Goal: Task Accomplishment & Management: Manage account settings

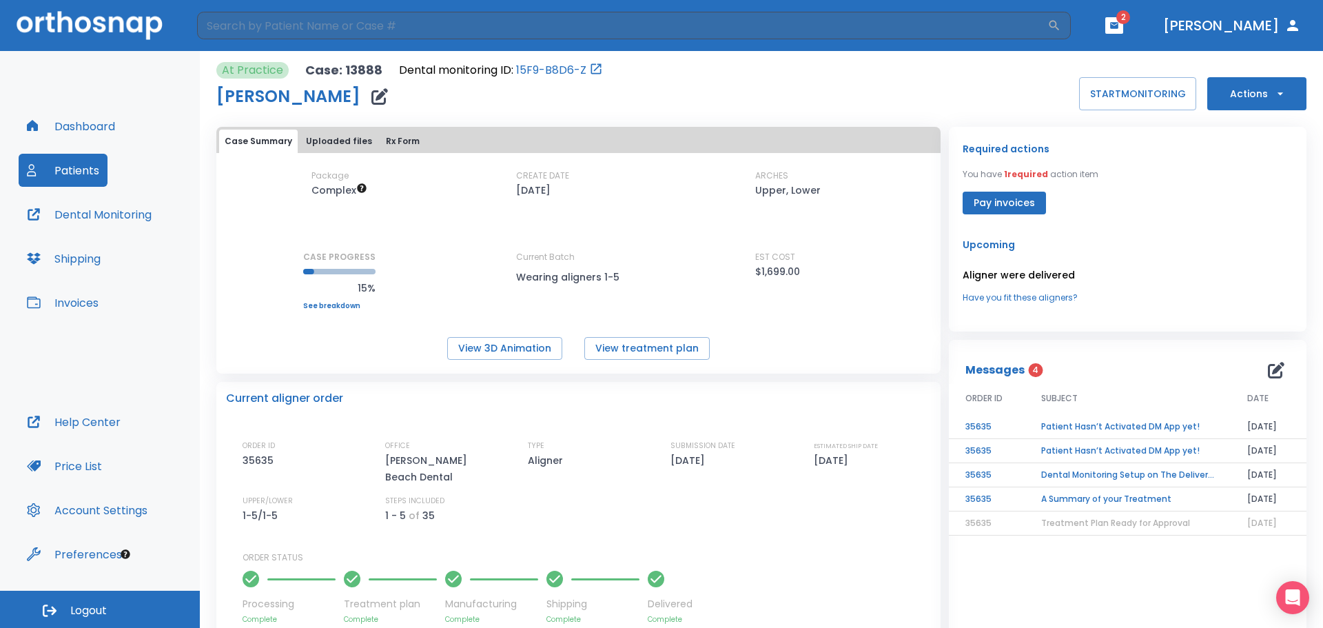
click at [79, 172] on button "Patients" at bounding box center [63, 170] width 89 height 33
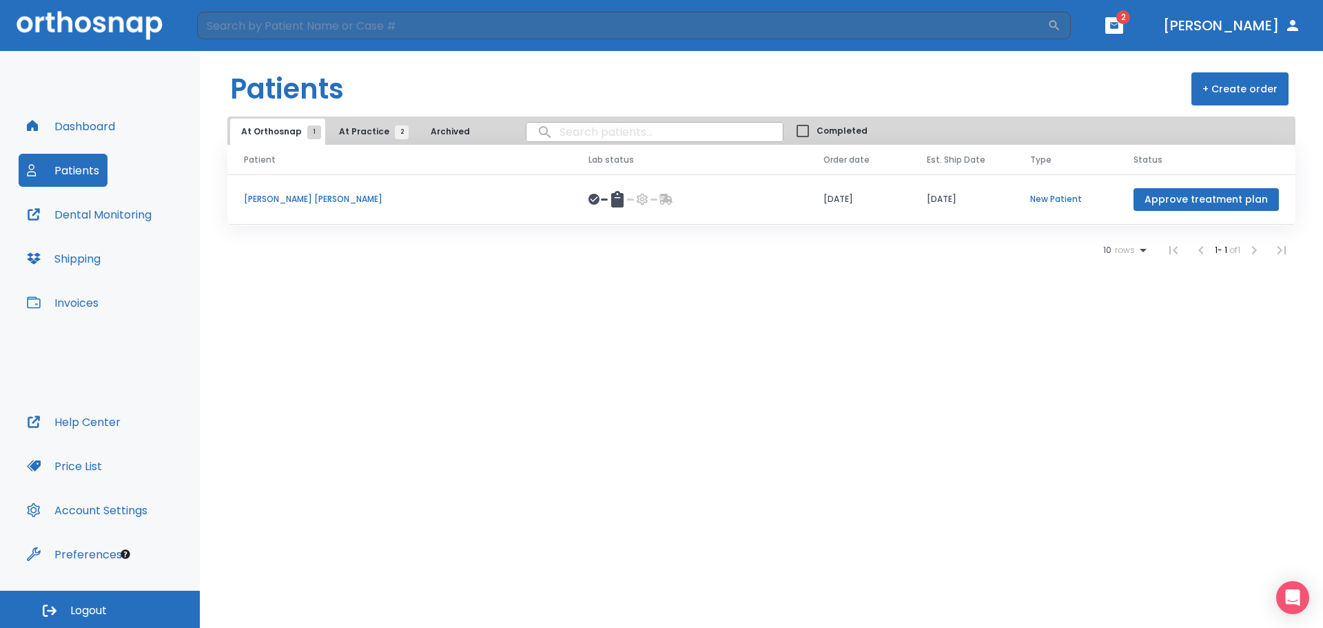
click at [1167, 196] on button "Approve treatment plan" at bounding box center [1206, 199] width 145 height 23
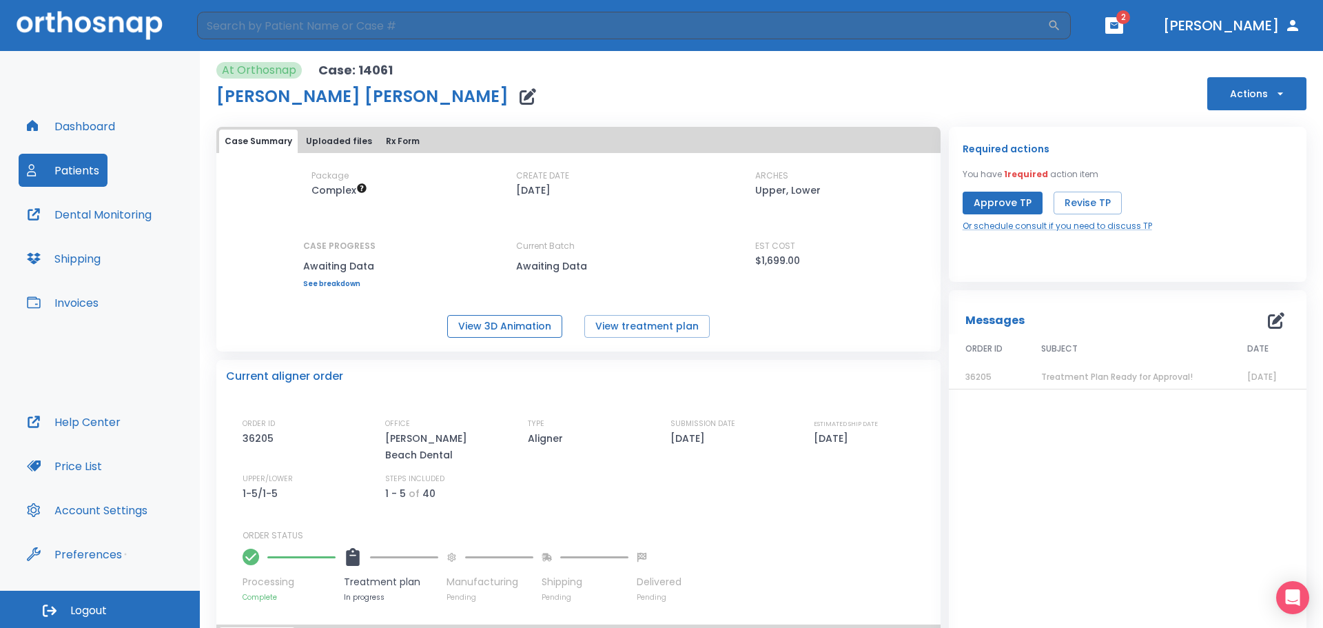
click at [517, 322] on button "View 3D Animation" at bounding box center [504, 326] width 115 height 23
click at [999, 194] on button "Approve TP" at bounding box center [1003, 203] width 80 height 23
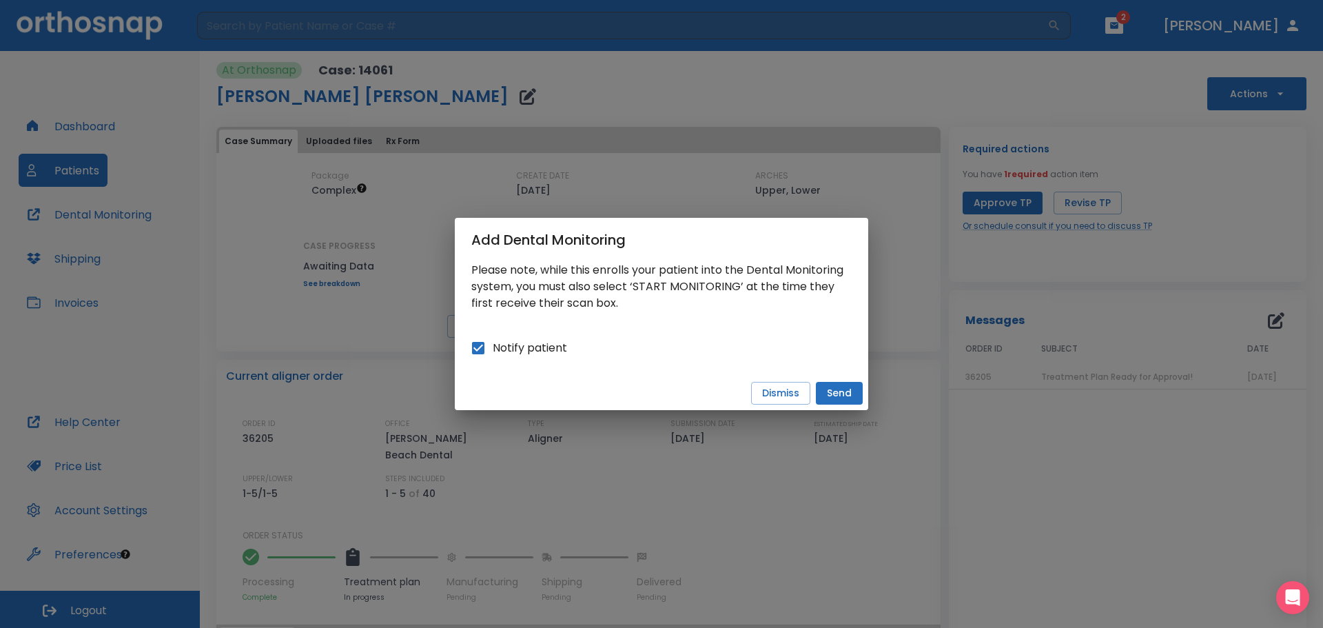
drag, startPoint x: 841, startPoint y: 393, endPoint x: 820, endPoint y: 400, distance: 21.6
click at [841, 393] on button "Send" at bounding box center [839, 393] width 47 height 23
